Goal: Find specific page/section: Find specific page/section

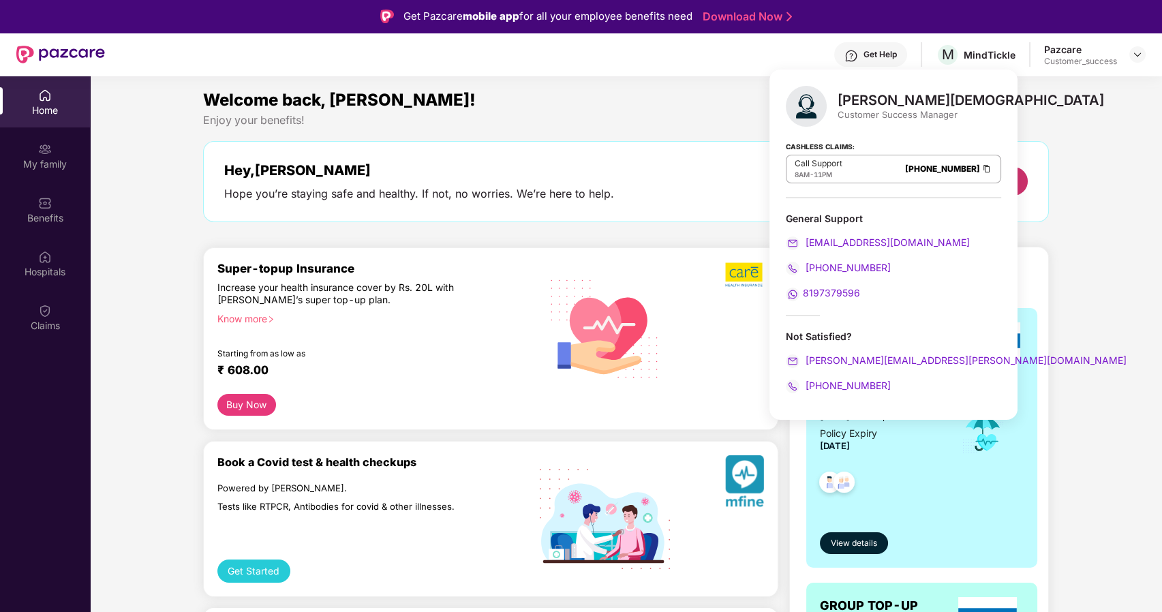
scroll to position [57, 0]
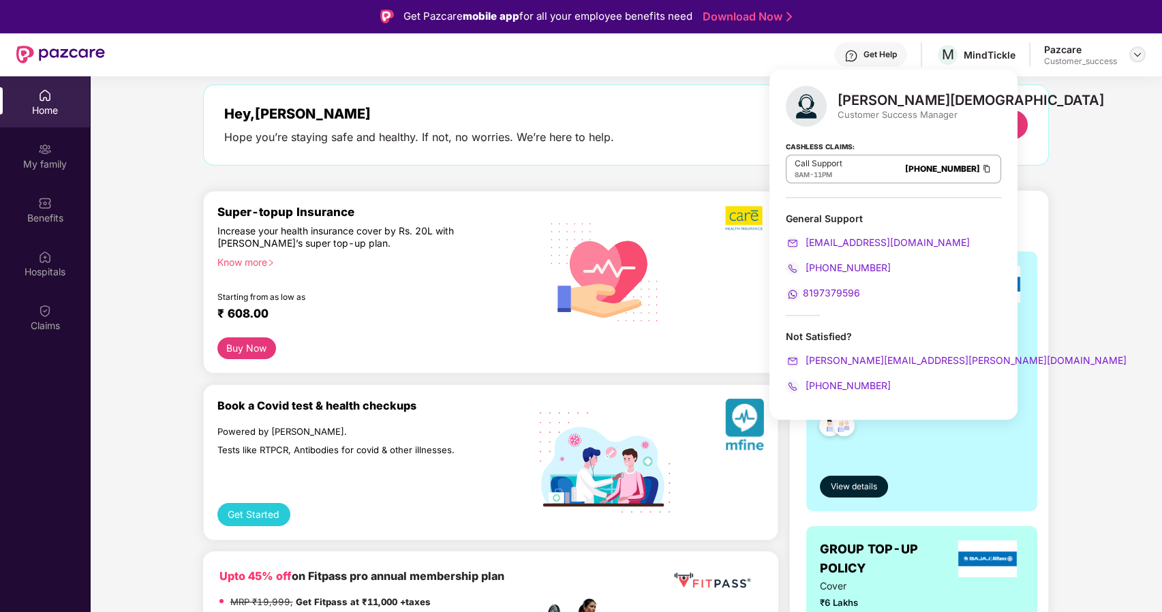
click at [1141, 57] on img at bounding box center [1137, 54] width 11 height 11
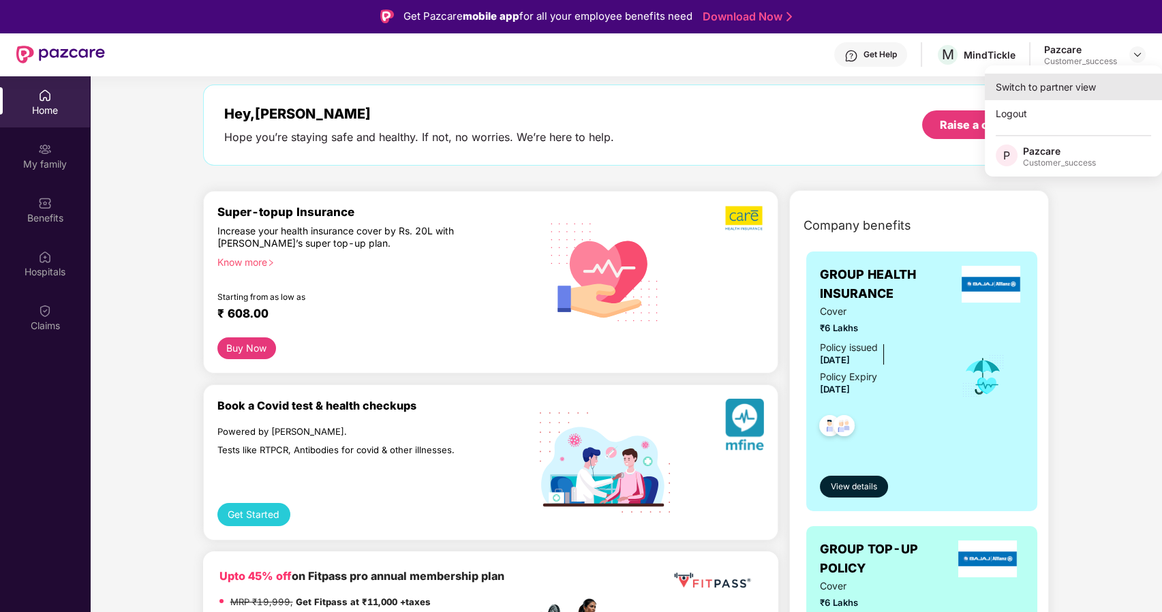
click at [1047, 84] on div "Switch to partner view" at bounding box center [1073, 87] width 177 height 27
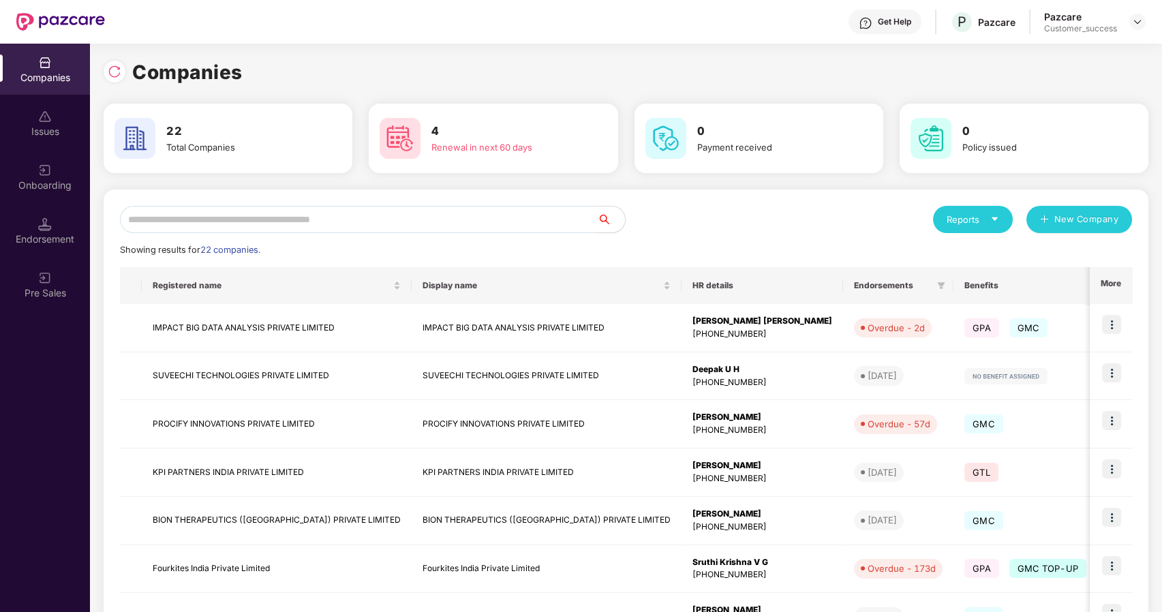
click at [311, 217] on input "text" at bounding box center [359, 219] width 478 height 27
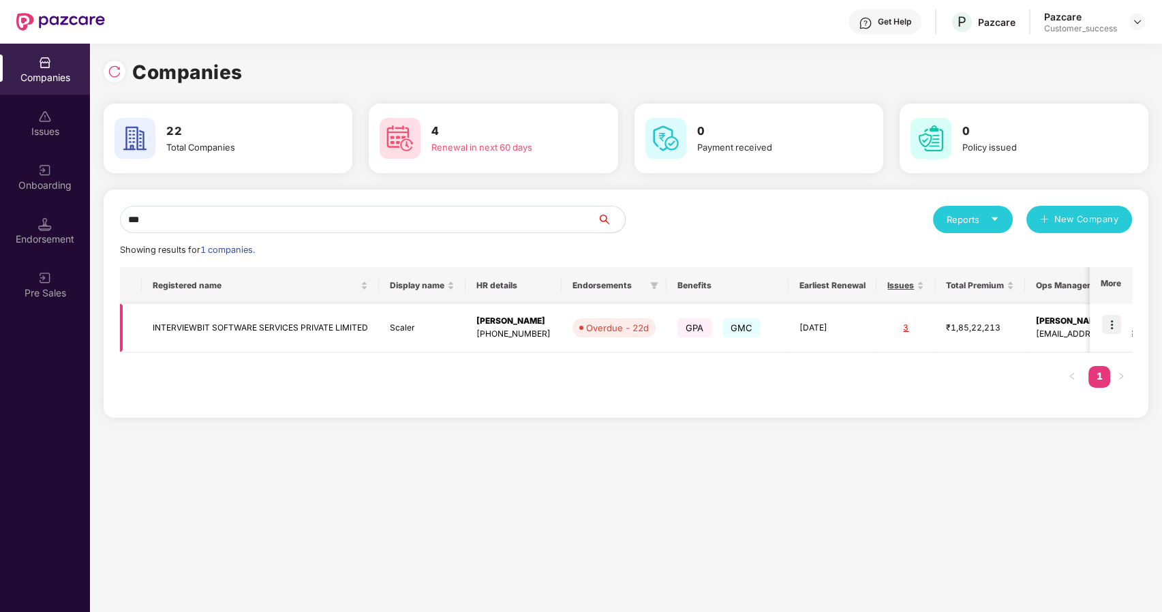
type input "***"
click at [213, 317] on td "INTERVIEWBIT SOFTWARE SERVICES PRIVATE LIMITED" at bounding box center [260, 328] width 237 height 48
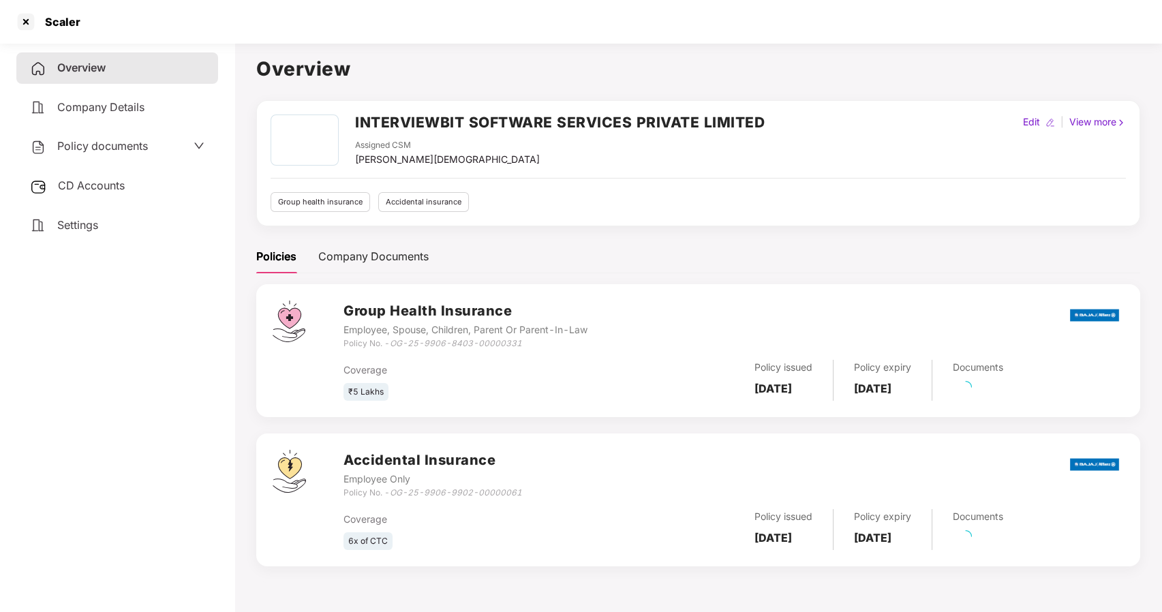
click at [86, 142] on span "Policy documents" at bounding box center [102, 146] width 91 height 14
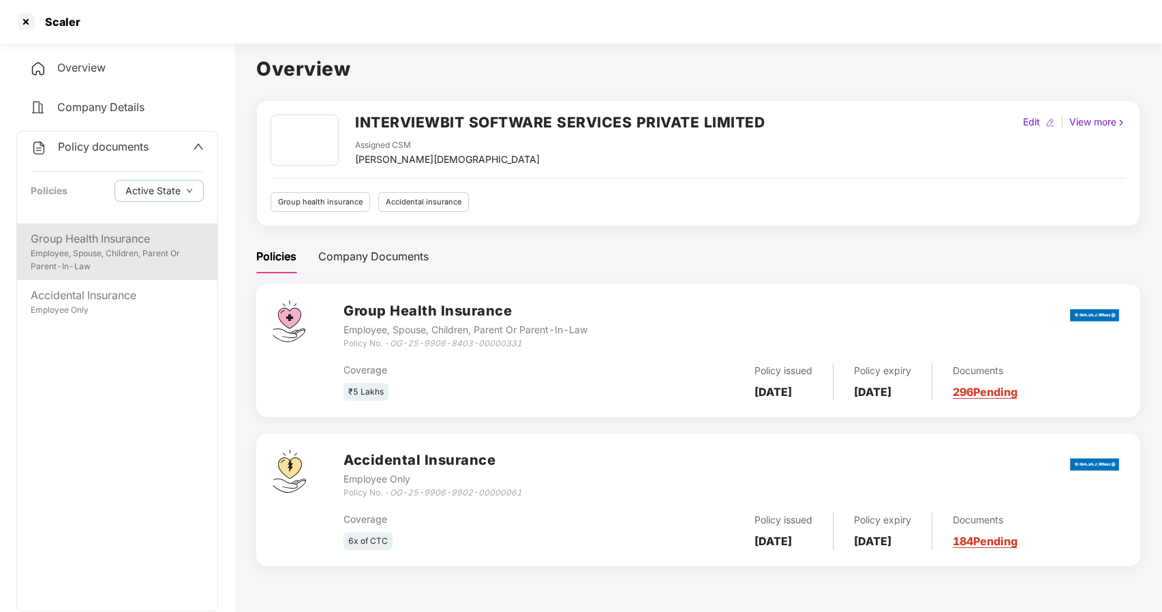
click at [123, 234] on div "Group Health Insurance" at bounding box center [117, 238] width 173 height 17
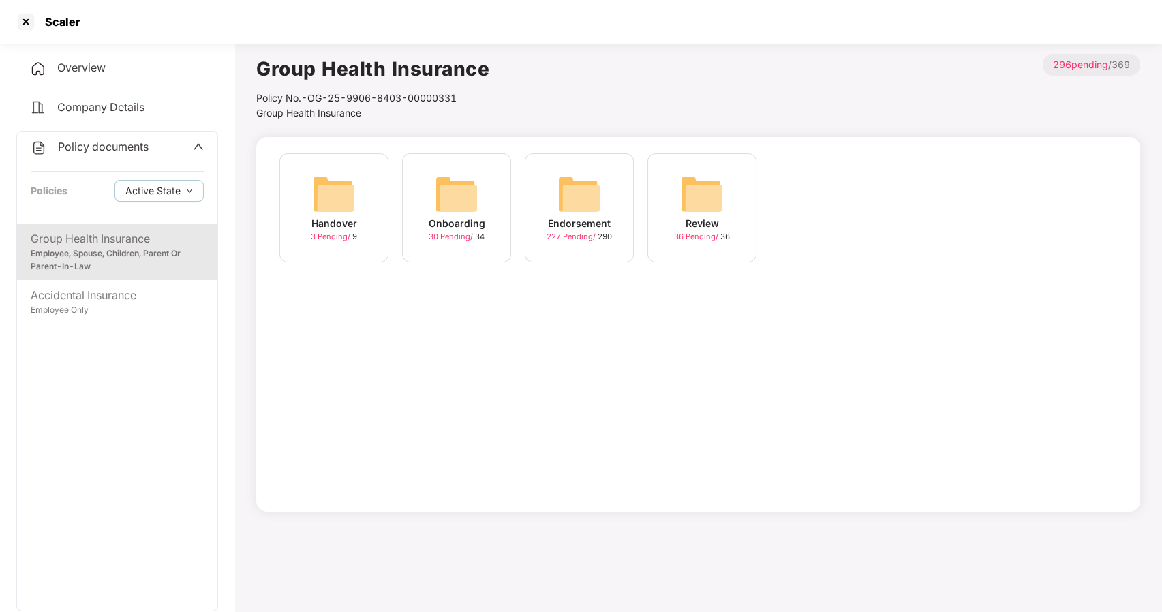
click at [589, 199] on img at bounding box center [579, 194] width 44 height 44
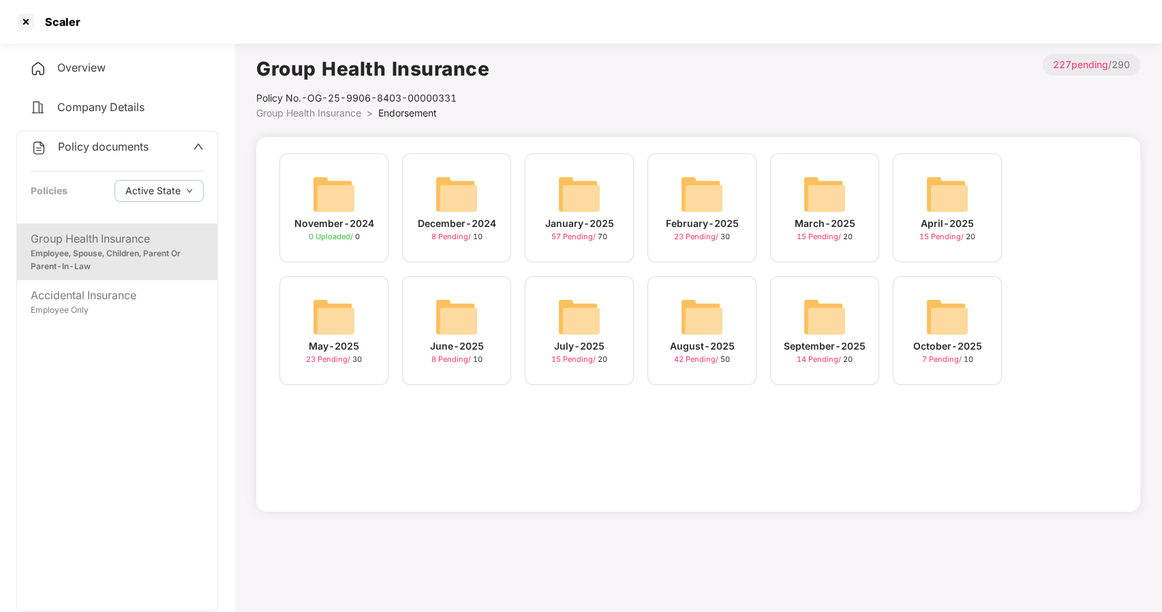
click at [965, 321] on img at bounding box center [947, 317] width 44 height 44
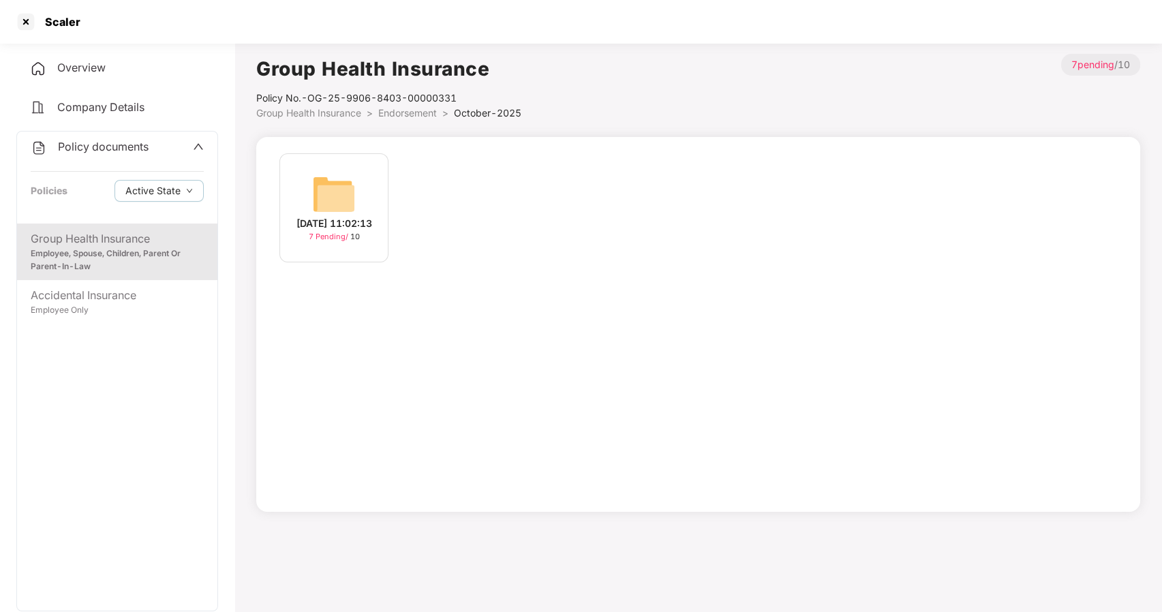
click at [341, 216] on div "06-Oct-2025 11:02:13" at bounding box center [334, 223] width 76 height 15
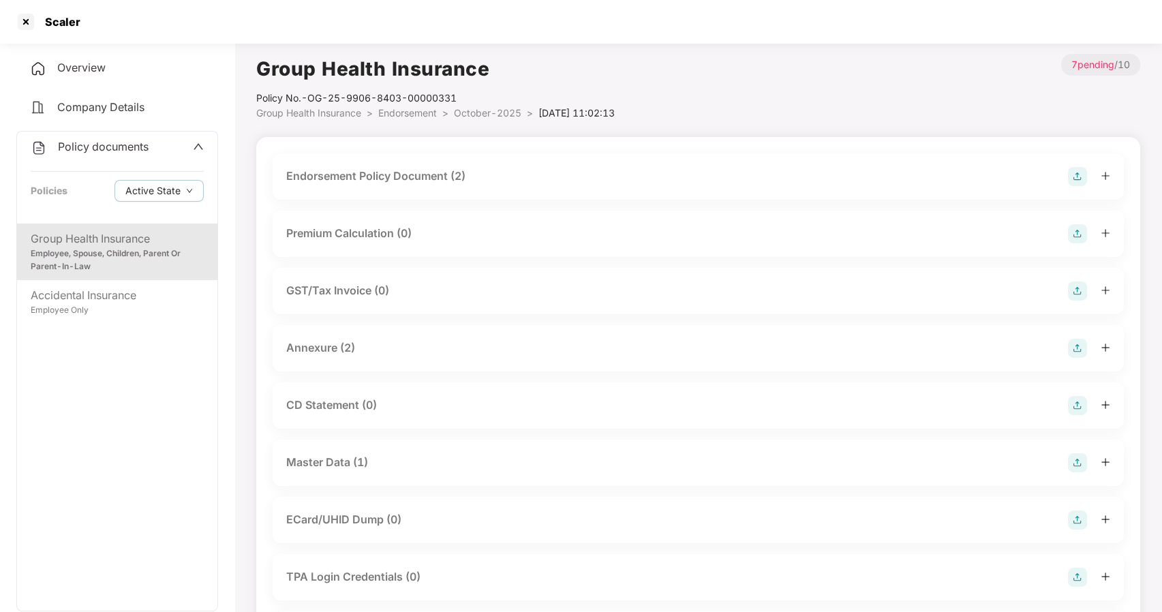
click at [349, 459] on div "Master Data (1)" at bounding box center [327, 462] width 82 height 17
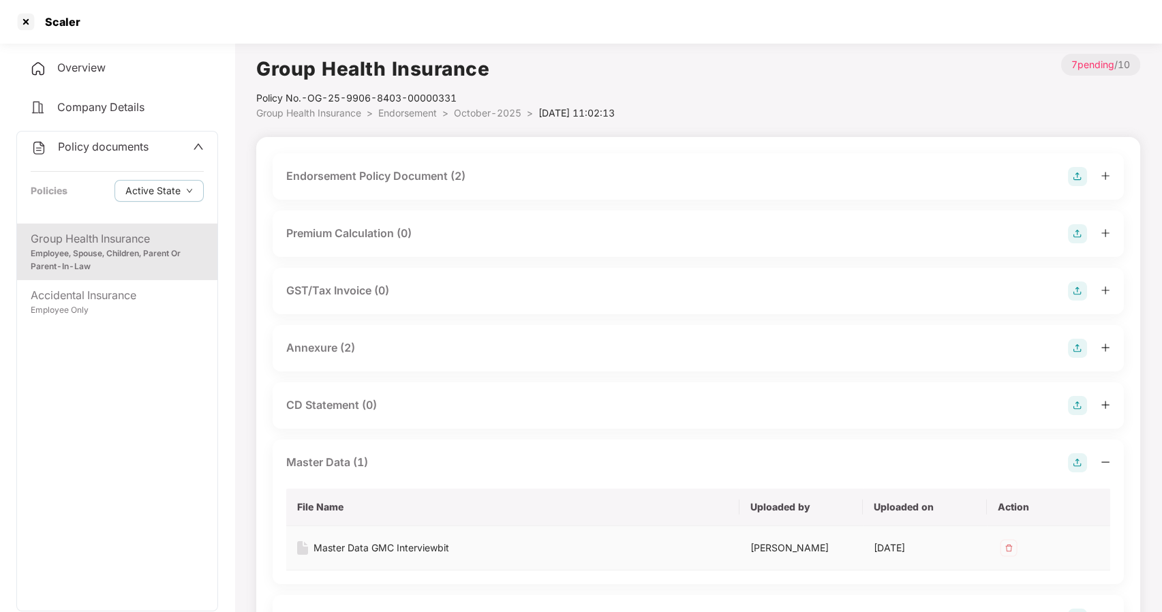
click at [375, 539] on td "Master Data GMC Interviewbit" at bounding box center [512, 548] width 453 height 44
click at [391, 550] on div "Master Data GMC Interviewbit" at bounding box center [381, 547] width 136 height 15
click at [29, 22] on div at bounding box center [26, 22] width 22 height 22
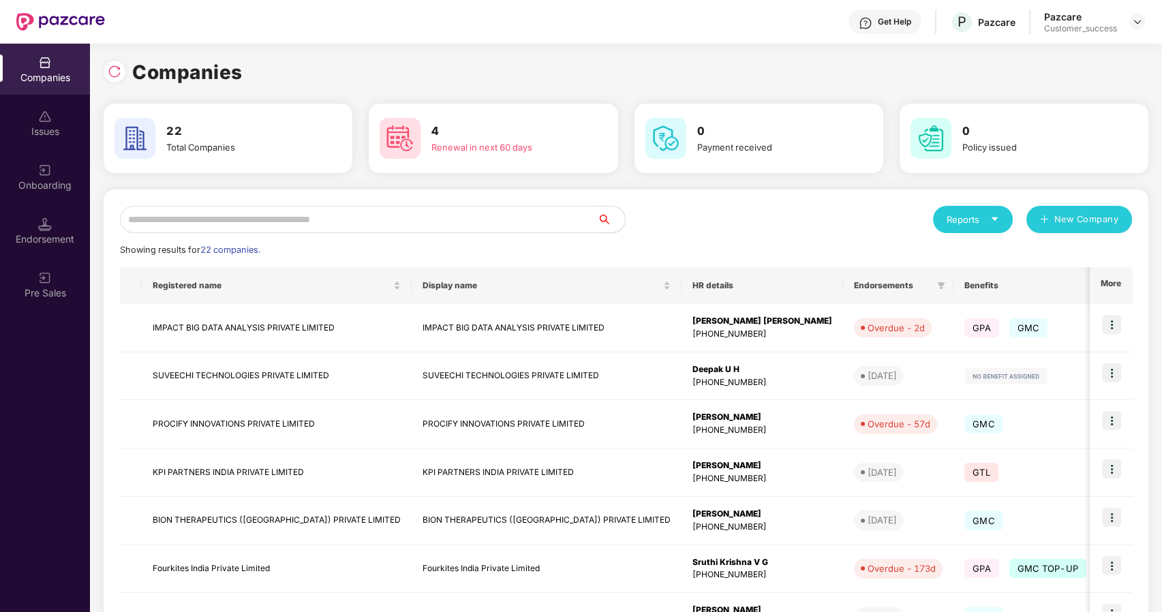
click at [253, 226] on input "text" at bounding box center [359, 219] width 478 height 27
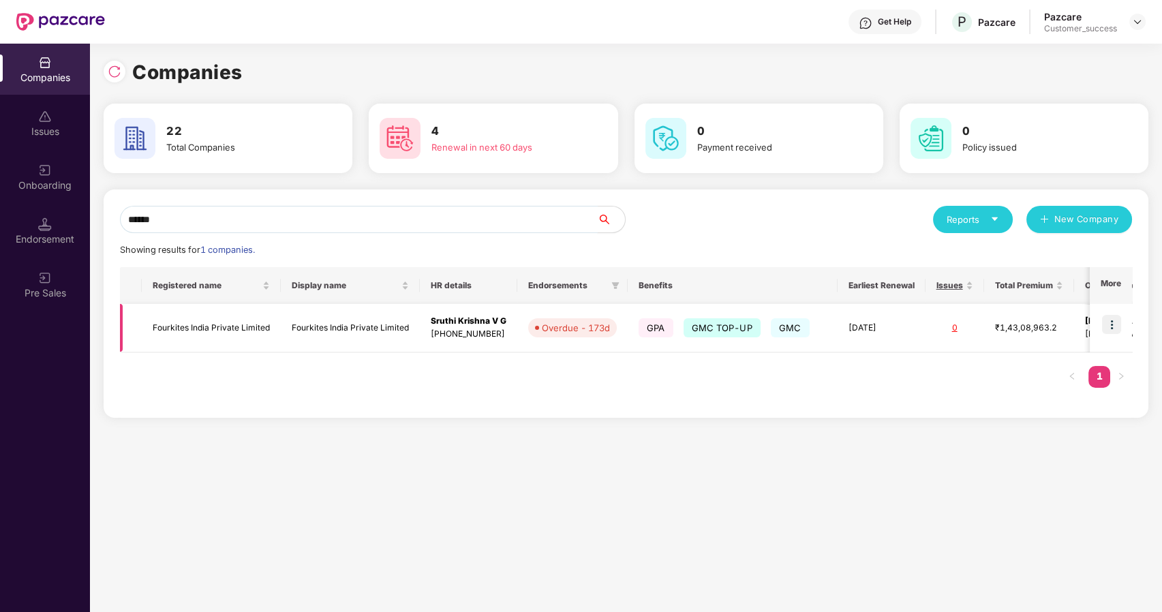
type input "******"
click at [246, 328] on td "Fourkites India Private Limited" at bounding box center [211, 328] width 139 height 48
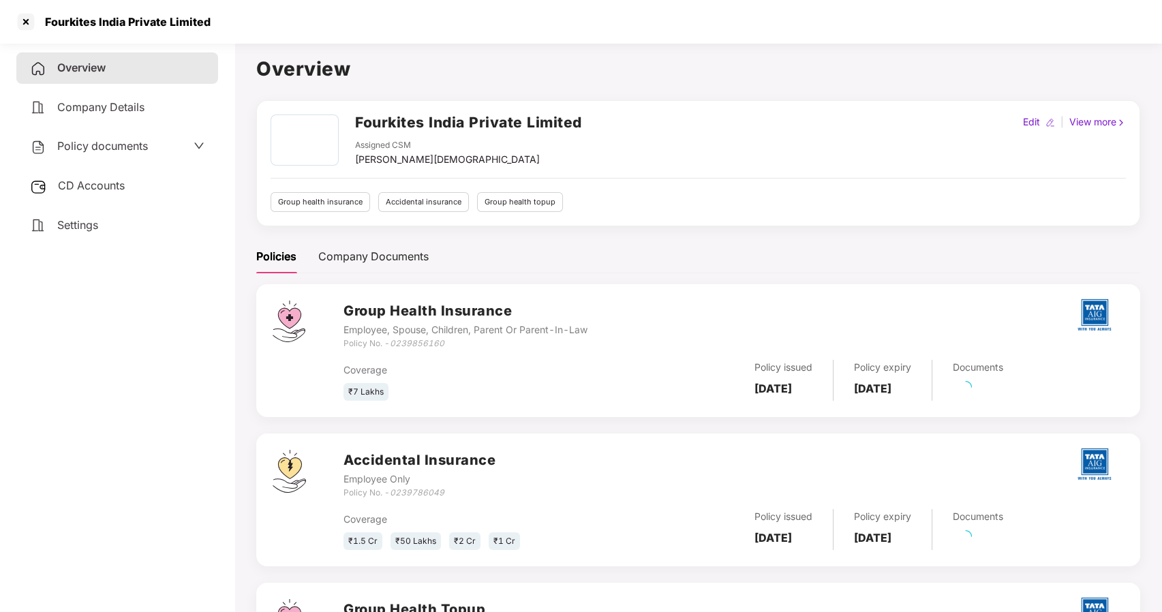
click at [88, 147] on span "Policy documents" at bounding box center [102, 146] width 91 height 14
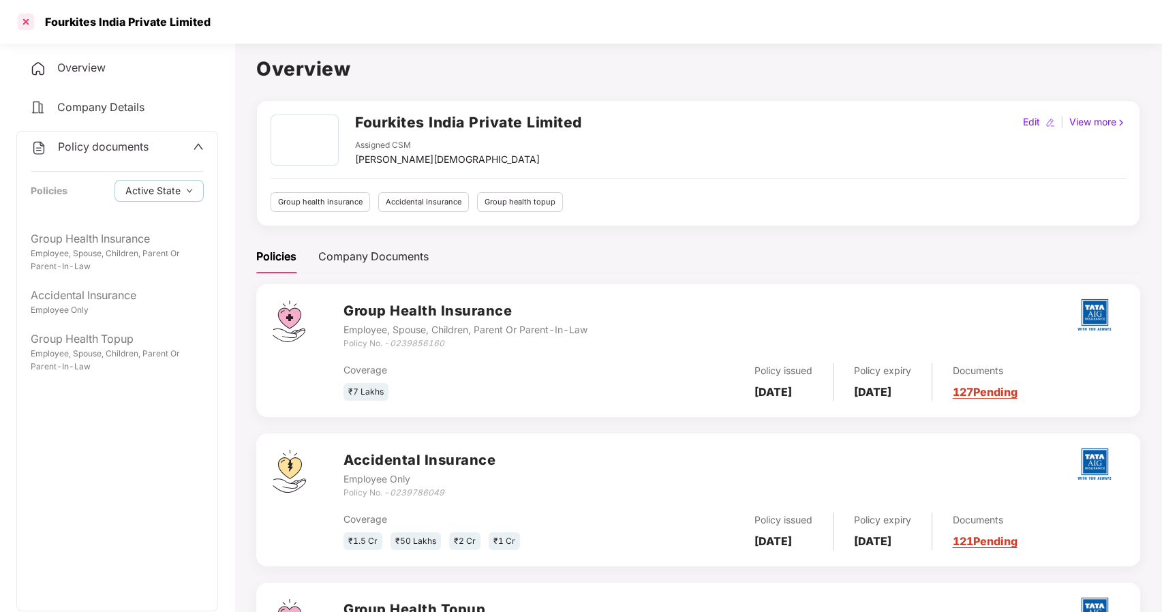
click at [22, 25] on div at bounding box center [26, 22] width 22 height 22
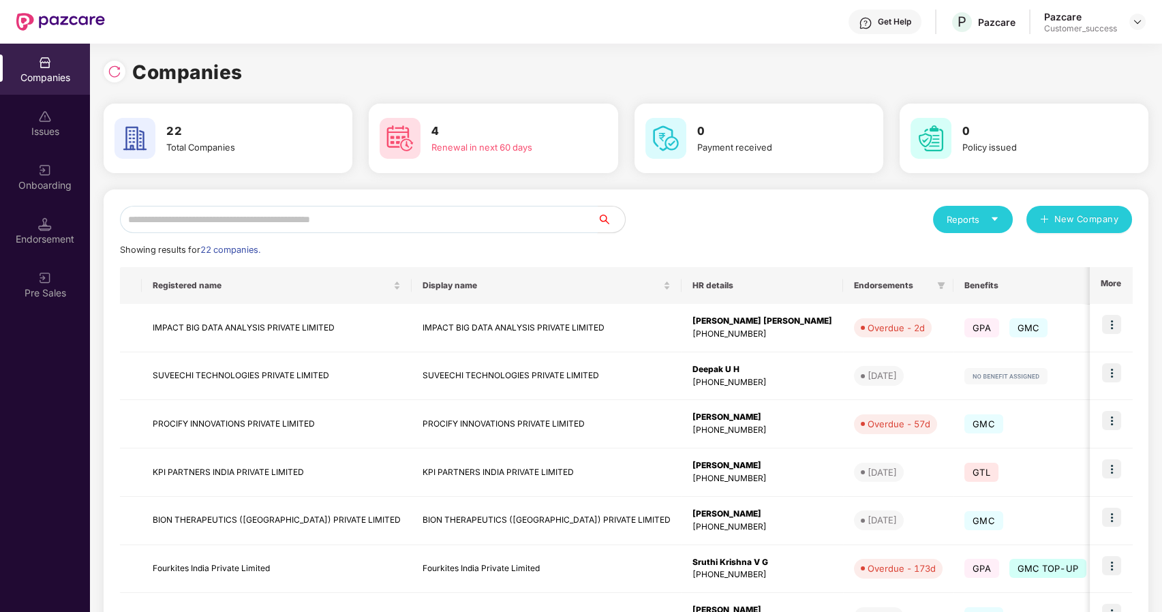
click at [278, 213] on input "text" at bounding box center [359, 219] width 478 height 27
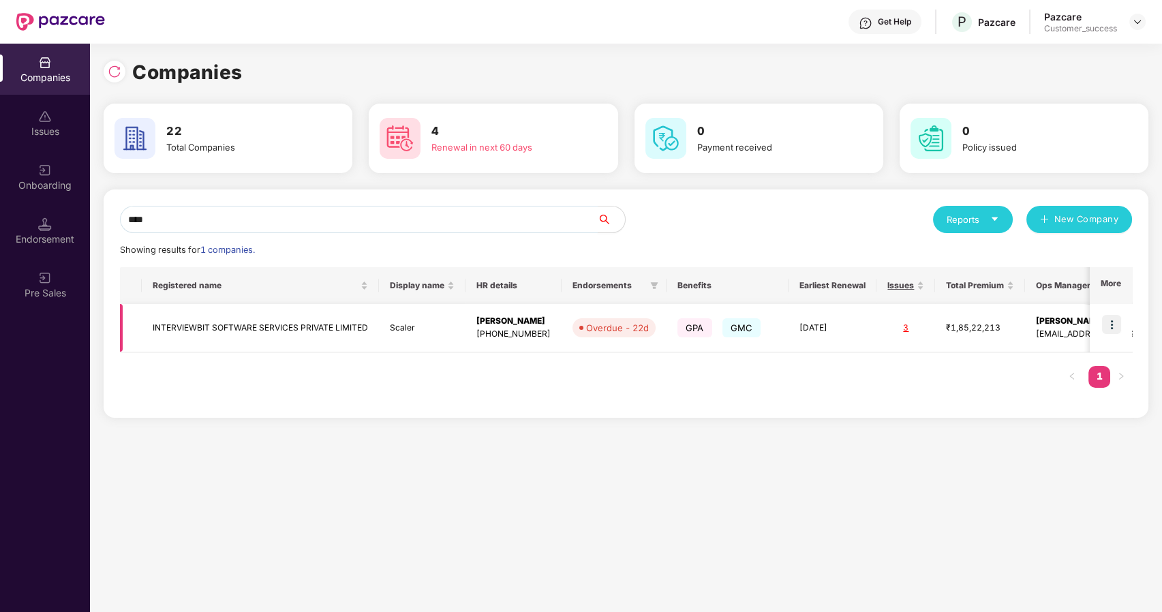
type input "****"
click at [1112, 324] on img at bounding box center [1111, 324] width 19 height 19
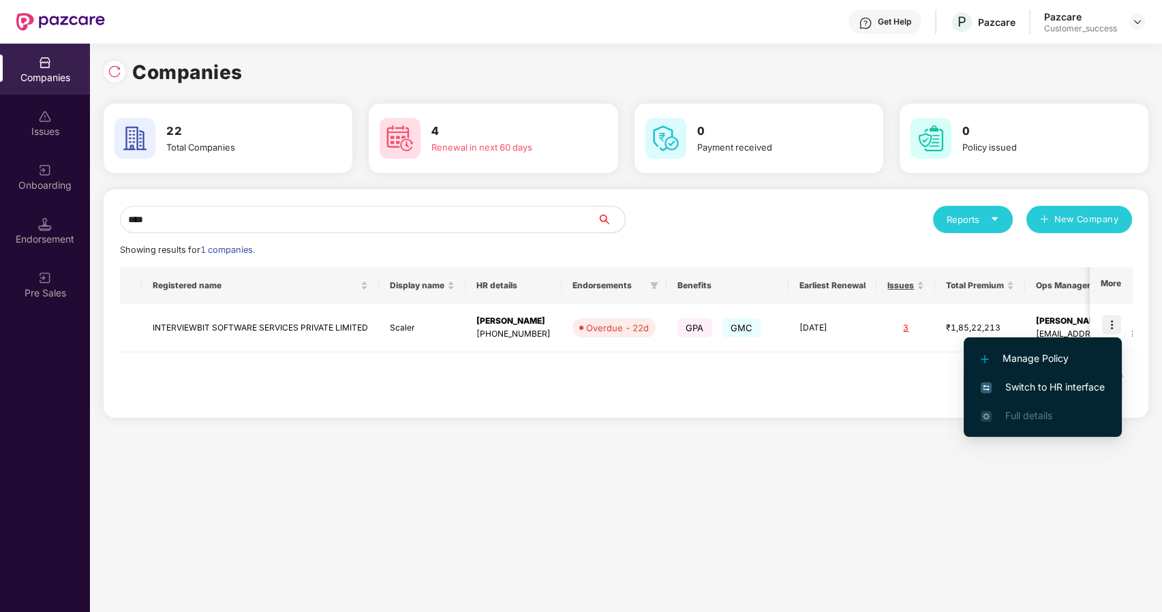
click at [1008, 381] on span "Switch to HR interface" at bounding box center [1043, 387] width 124 height 15
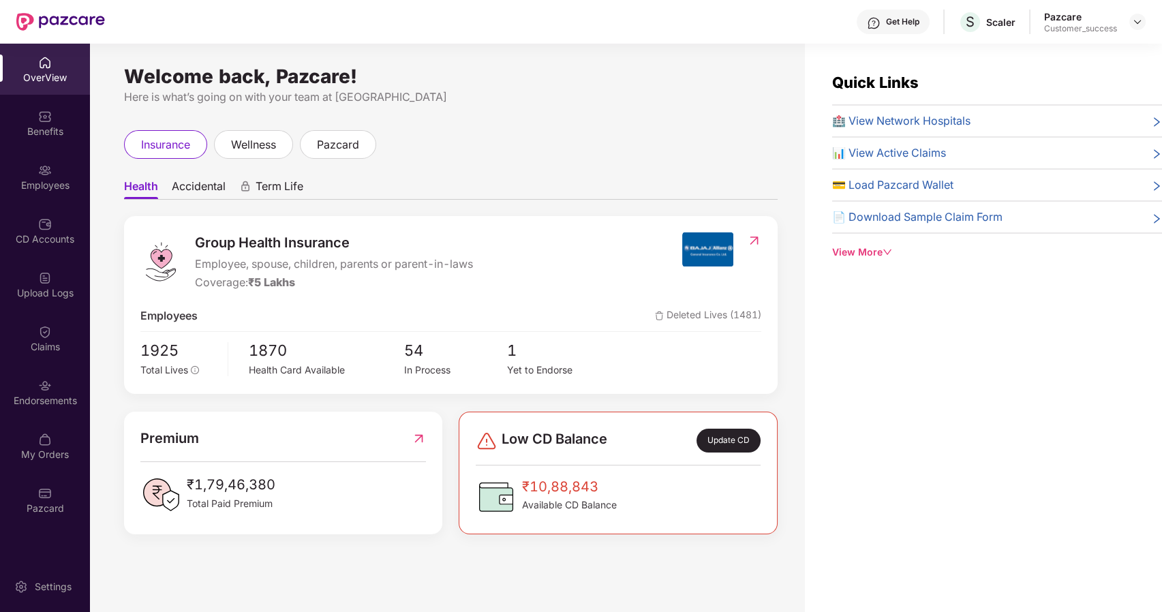
click at [35, 121] on div "Benefits" at bounding box center [45, 122] width 90 height 51
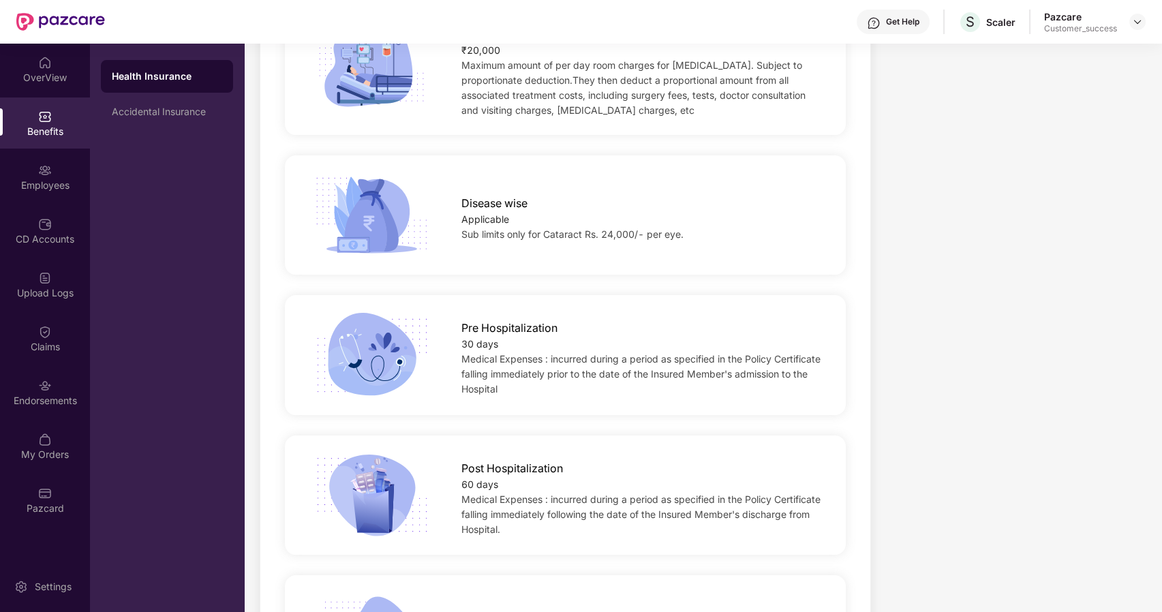
scroll to position [1466, 0]
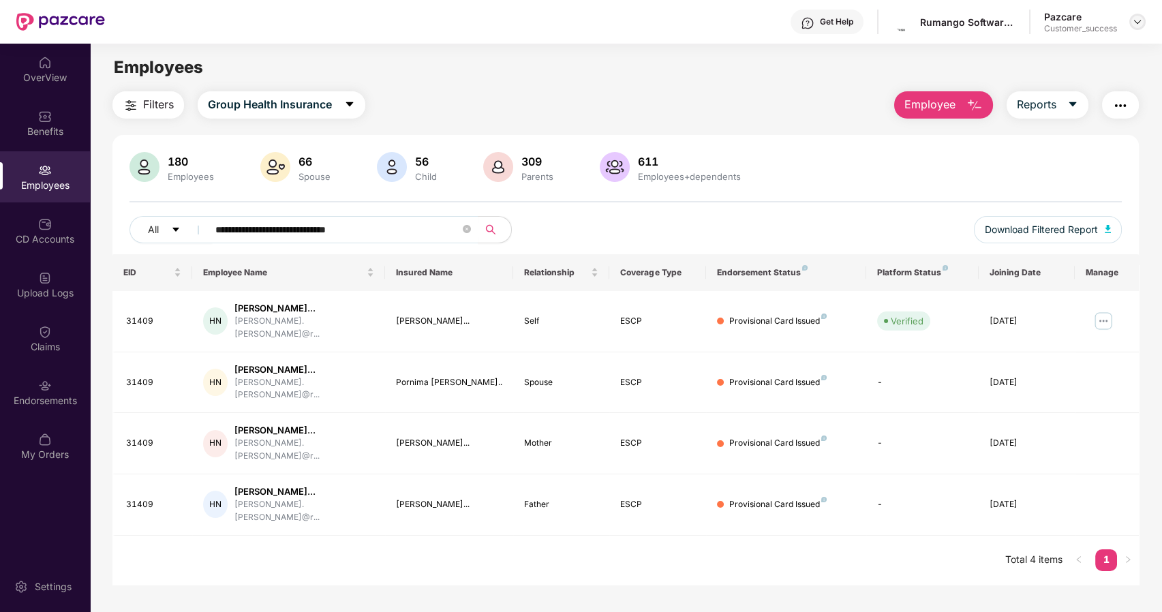
click at [1137, 28] on div at bounding box center [1137, 22] width 16 height 16
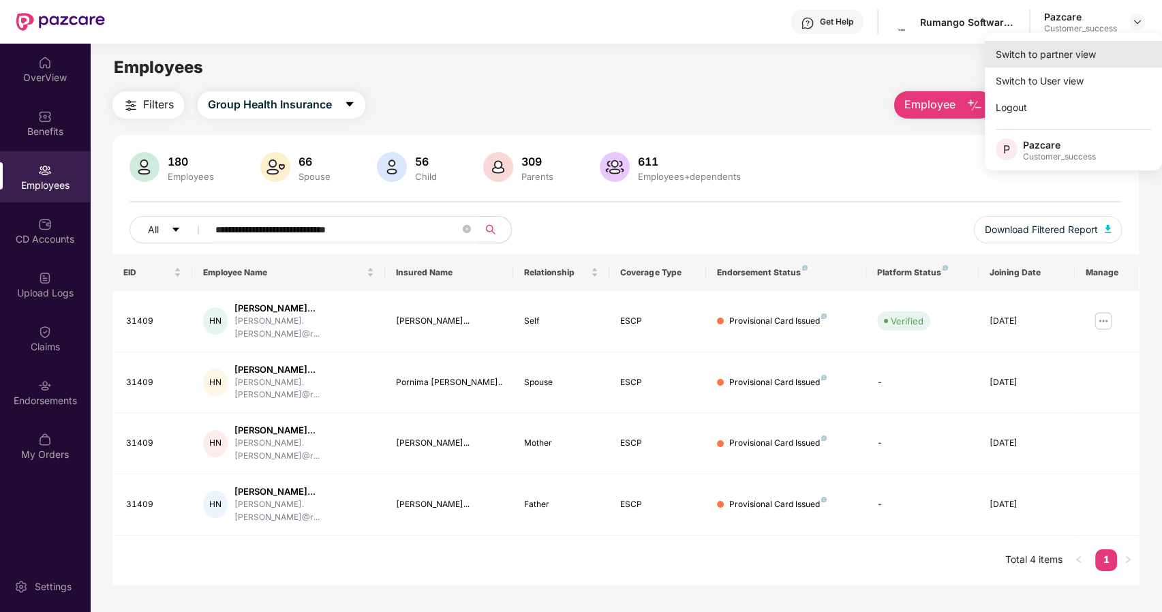
click at [1055, 58] on div "Switch to partner view" at bounding box center [1073, 54] width 177 height 27
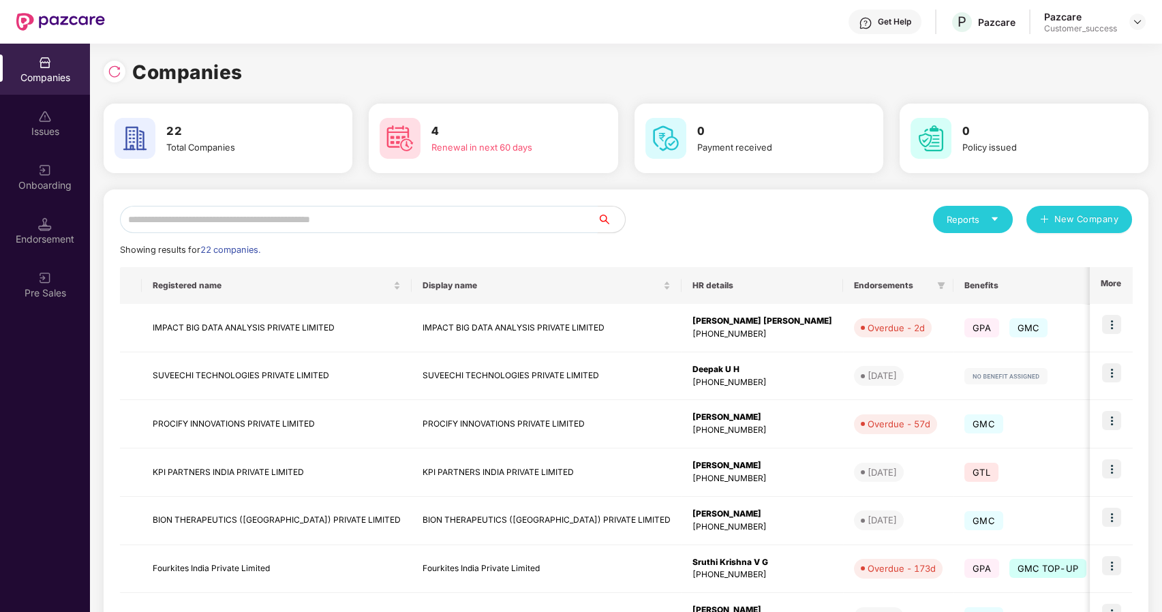
click at [179, 218] on input "text" at bounding box center [359, 219] width 478 height 27
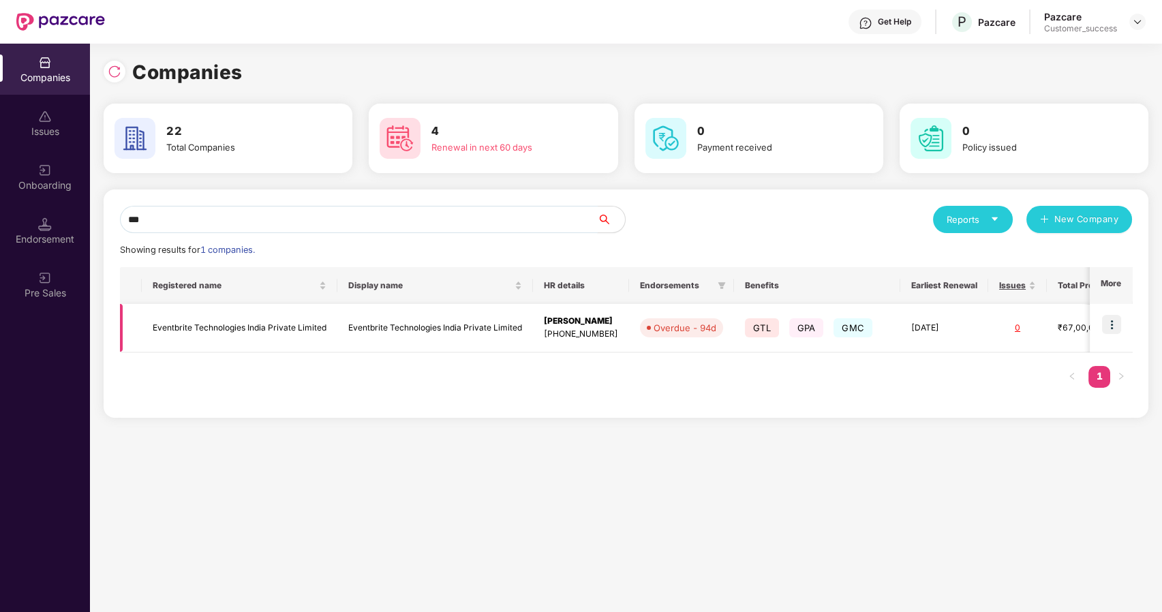
type input "***"
click at [174, 324] on td "Eventbrite Technologies India Private Limited" at bounding box center [240, 328] width 196 height 48
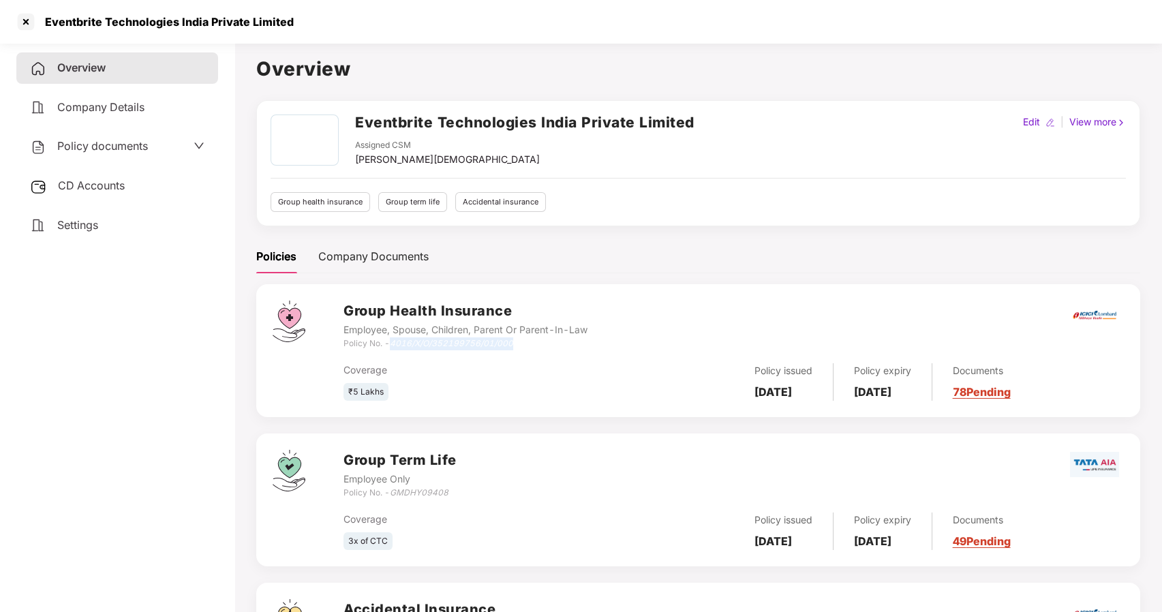
drag, startPoint x: 392, startPoint y: 347, endPoint x: 515, endPoint y: 344, distance: 123.4
click at [515, 344] on div "Policy No. - 4016/X/O/352199756/01/000" at bounding box center [465, 343] width 244 height 13
copy icon "4016/X/O/352199756/01/000"
click at [24, 18] on div at bounding box center [26, 22] width 22 height 22
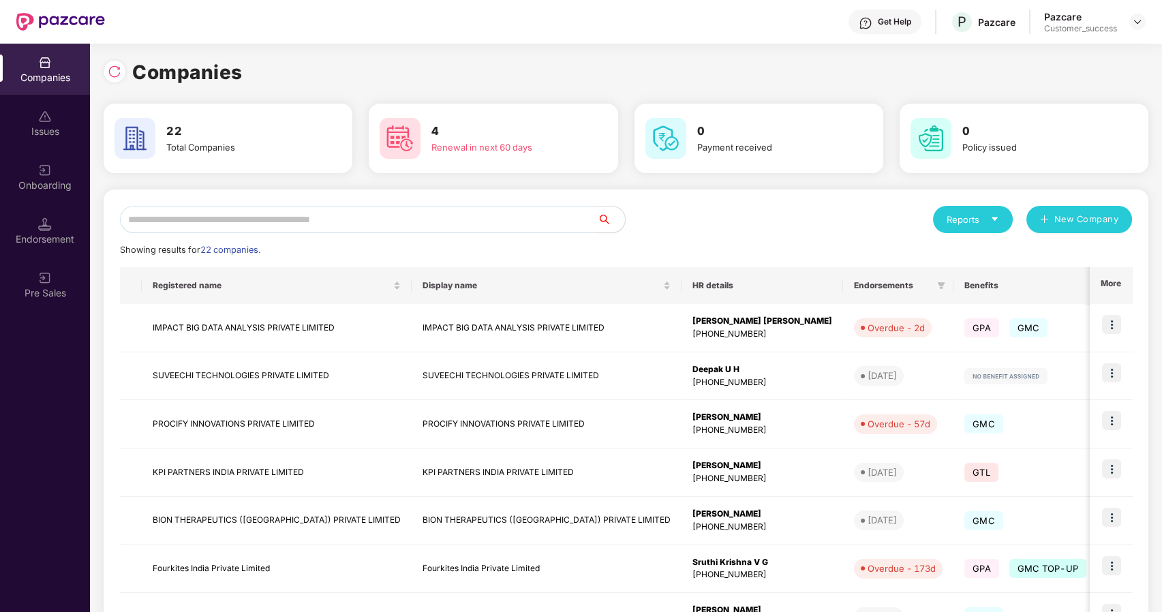
click at [204, 226] on input "text" at bounding box center [359, 219] width 478 height 27
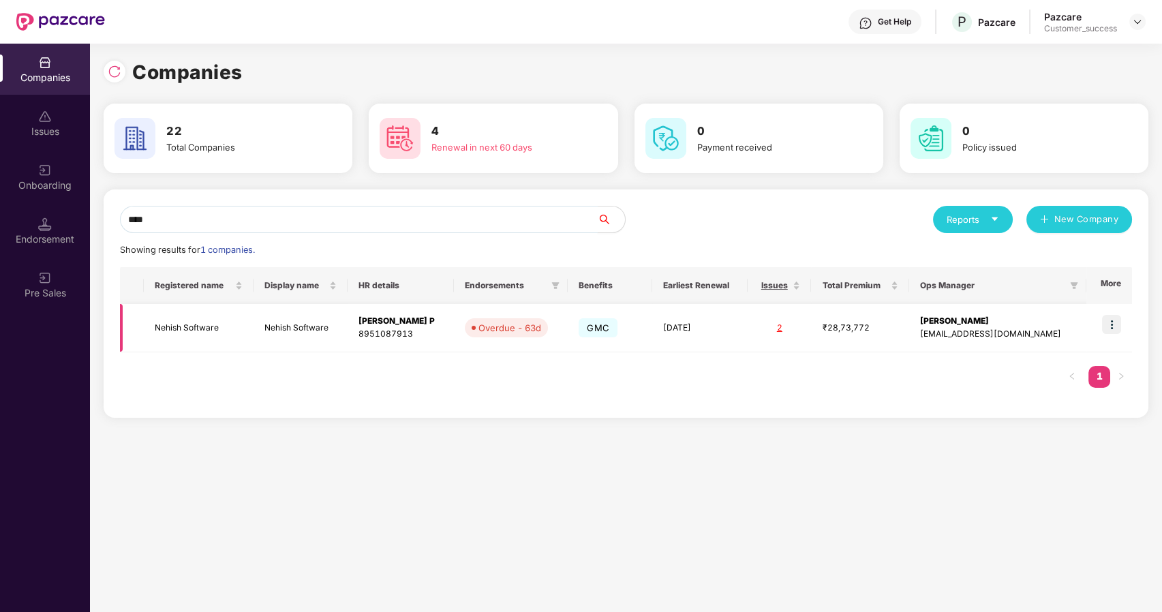
type input "****"
click at [189, 317] on td "Nehish Software" at bounding box center [199, 328] width 110 height 48
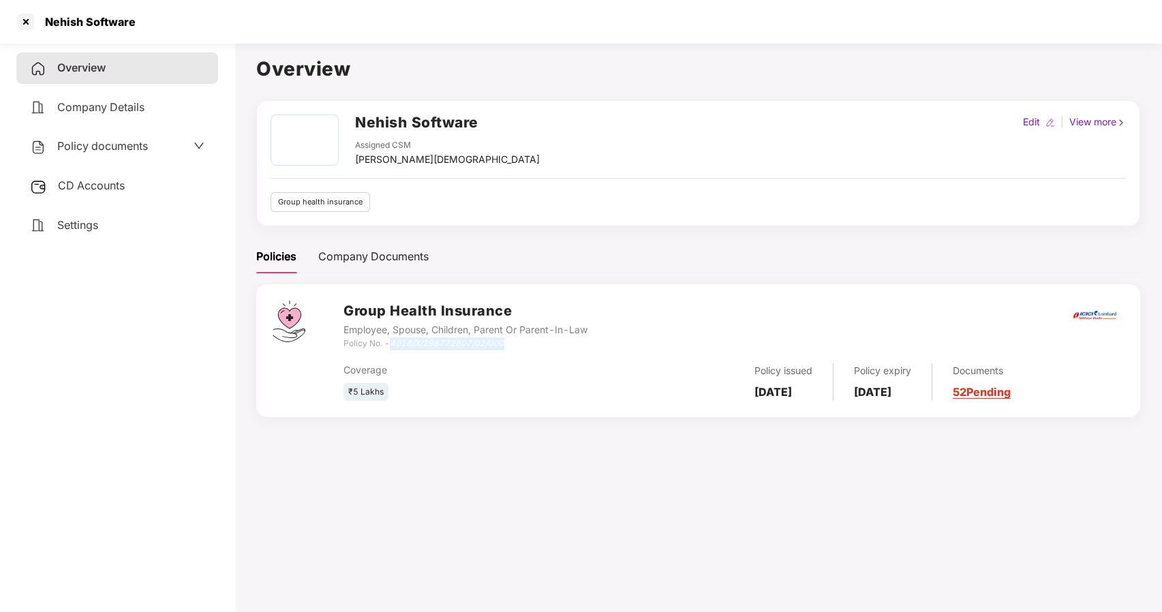
drag, startPoint x: 390, startPoint y: 345, endPoint x: 507, endPoint y: 345, distance: 116.5
click at [507, 345] on div "Policy No. - 4016/X/298772607/02/000" at bounding box center [465, 343] width 244 height 13
copy icon "4016/X/298772607/02/000"
click at [25, 21] on div at bounding box center [26, 22] width 22 height 22
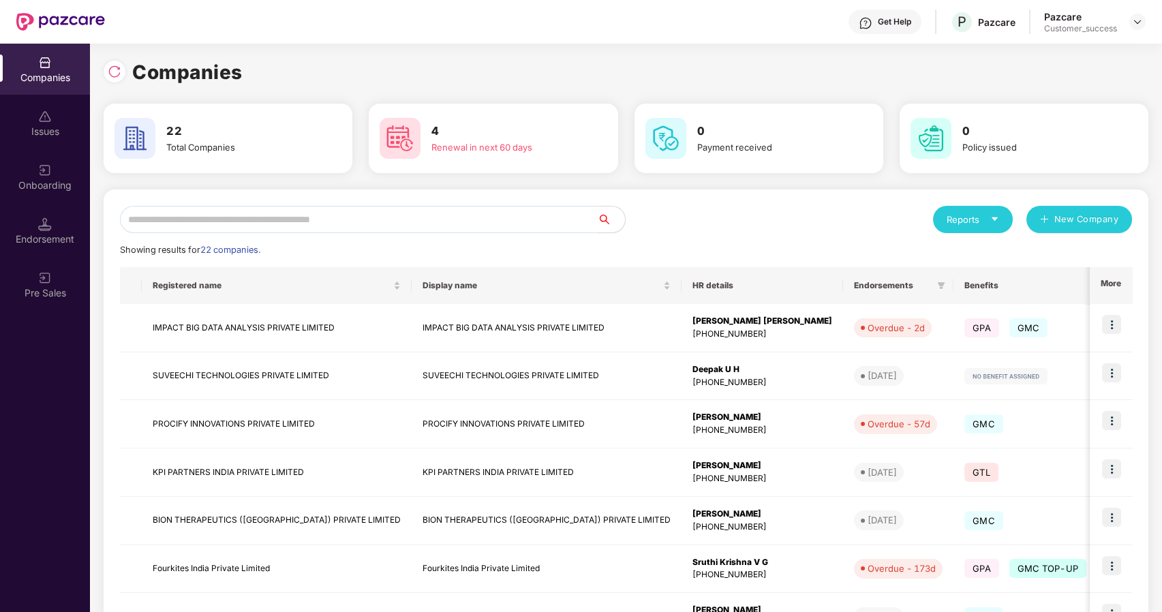
click at [252, 219] on input "text" at bounding box center [359, 219] width 478 height 27
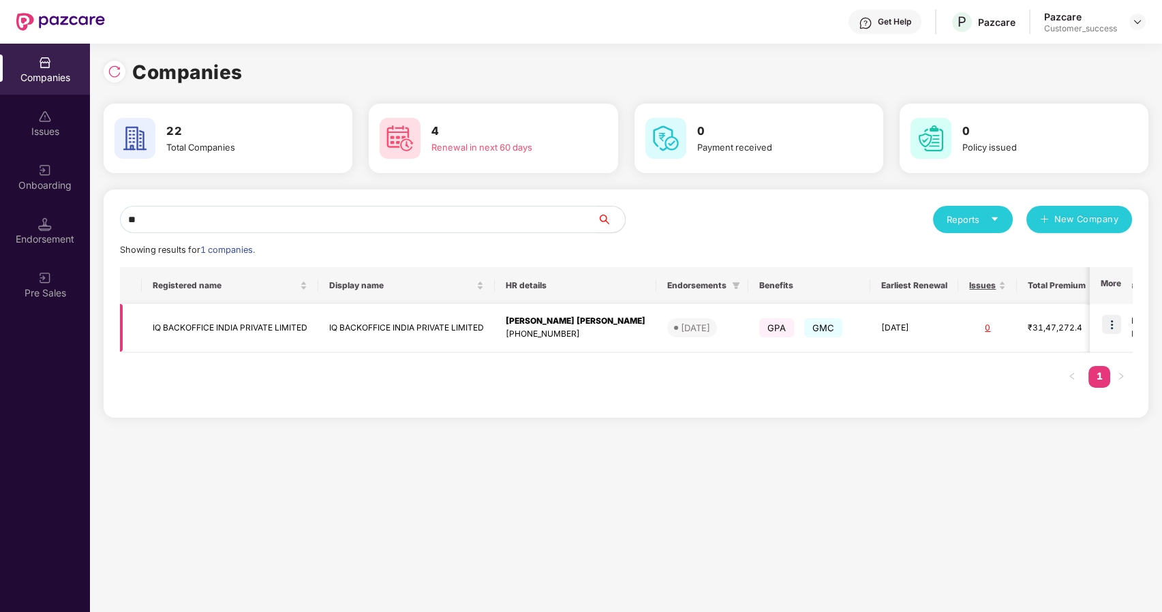
type input "**"
click at [1107, 328] on img at bounding box center [1111, 324] width 19 height 19
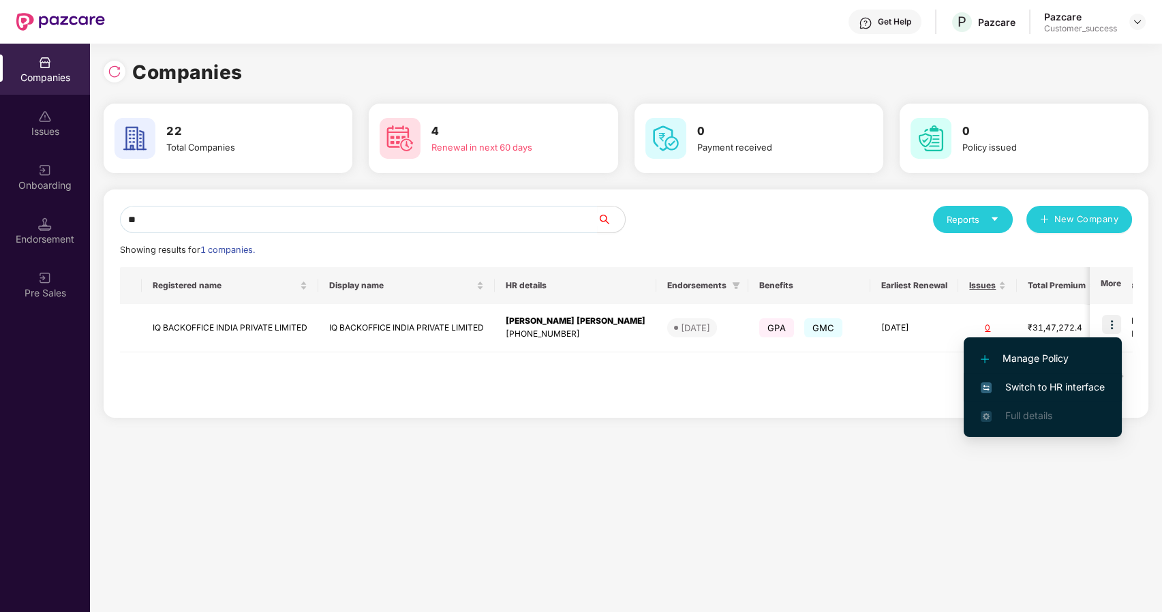
click at [1066, 382] on span "Switch to HR interface" at bounding box center [1043, 387] width 124 height 15
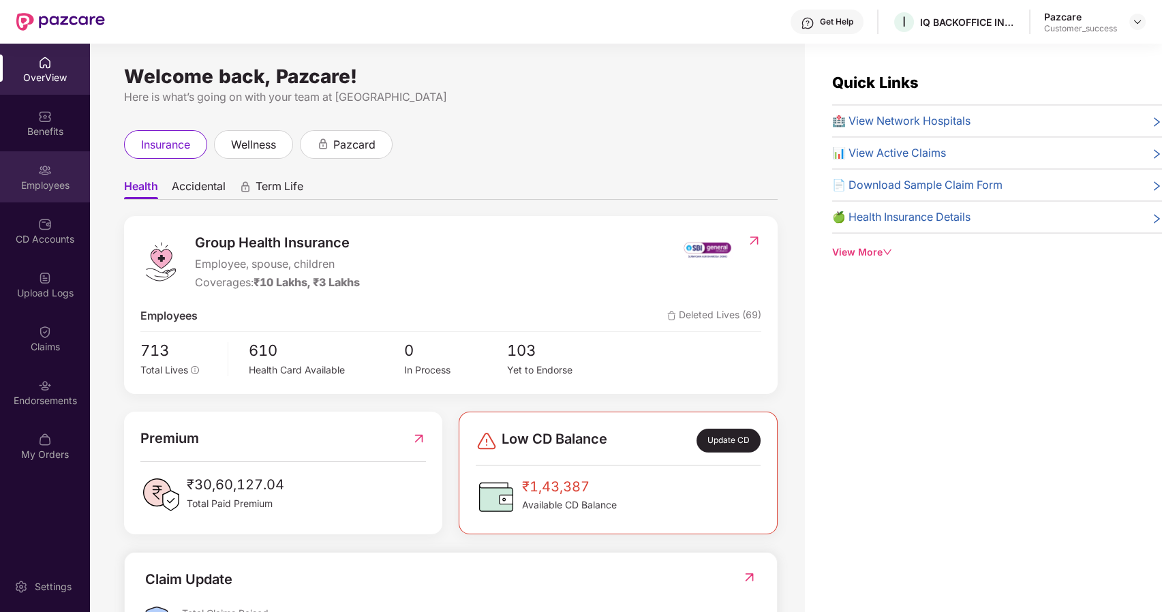
click at [50, 188] on div "Employees" at bounding box center [45, 186] width 90 height 14
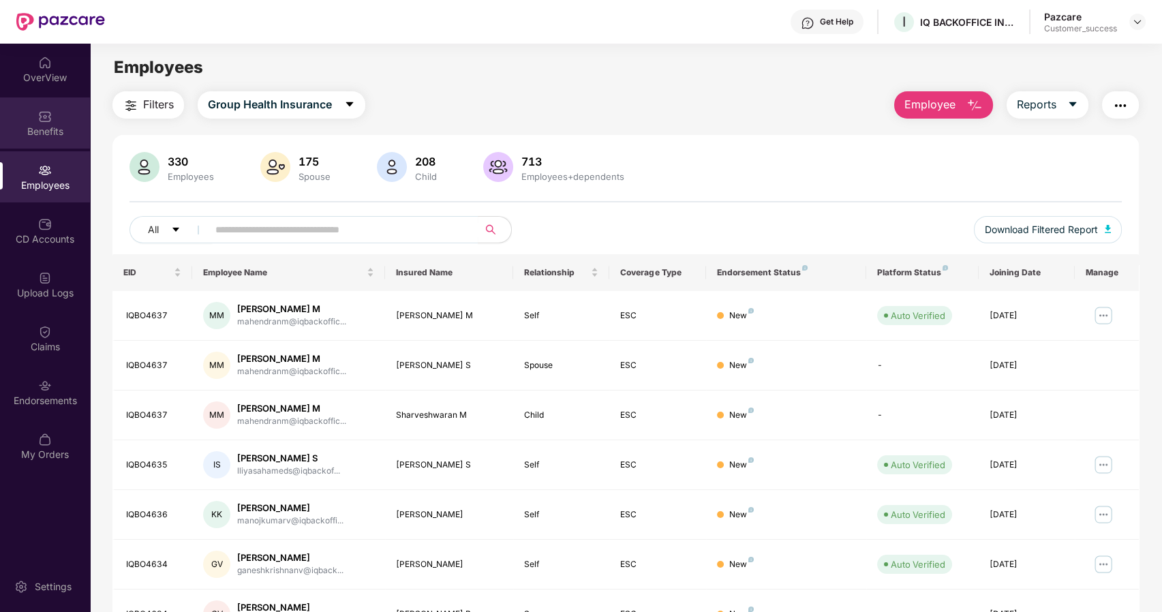
click at [57, 129] on div "Benefits" at bounding box center [45, 132] width 90 height 14
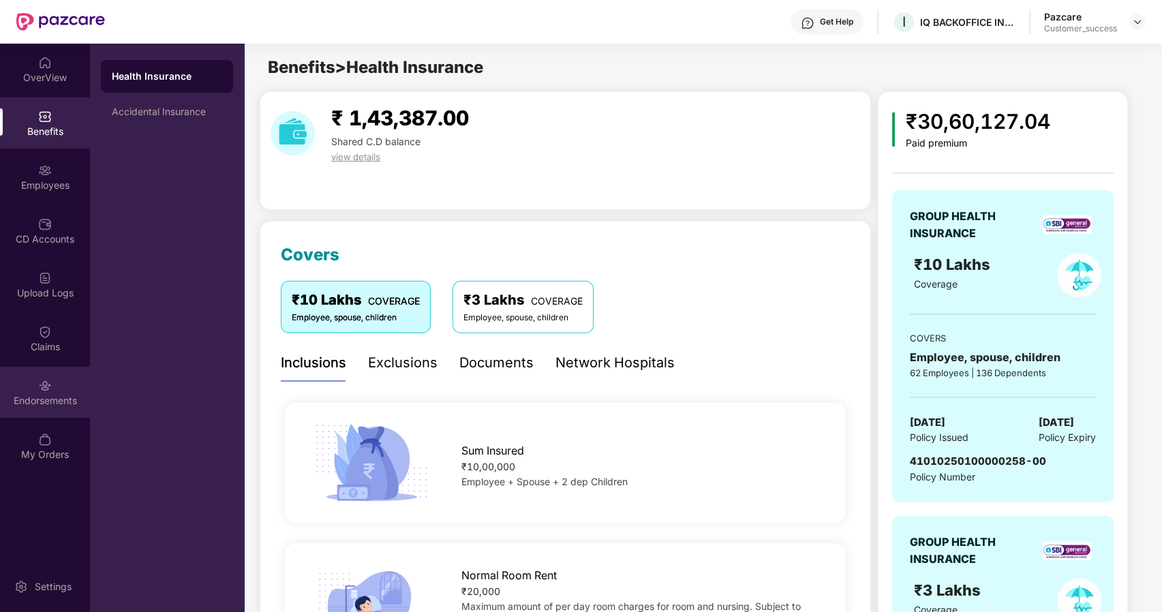
click at [25, 388] on div "Endorsements" at bounding box center [45, 392] width 90 height 51
